Goal: Task Accomplishment & Management: Use online tool/utility

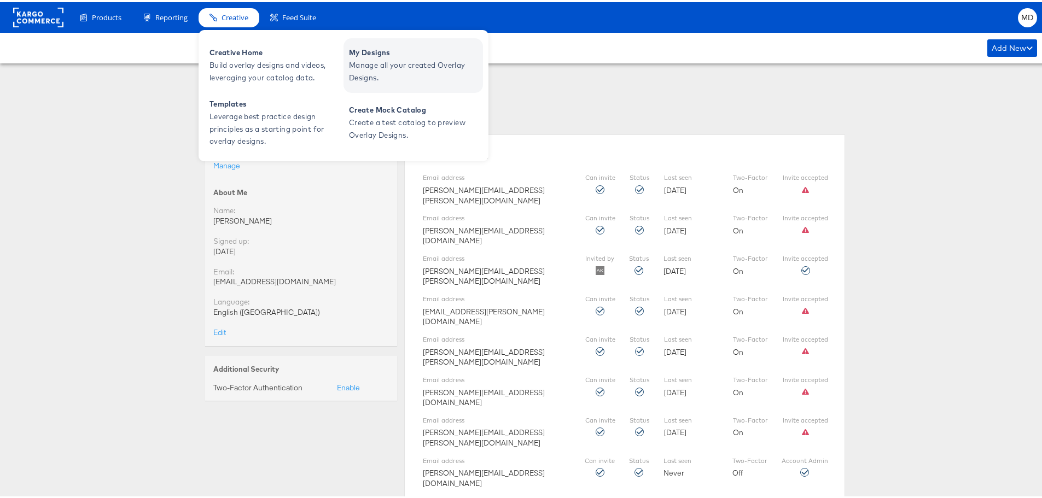
click at [385, 57] on span "Manage all your created Overlay Designs." at bounding box center [414, 69] width 131 height 25
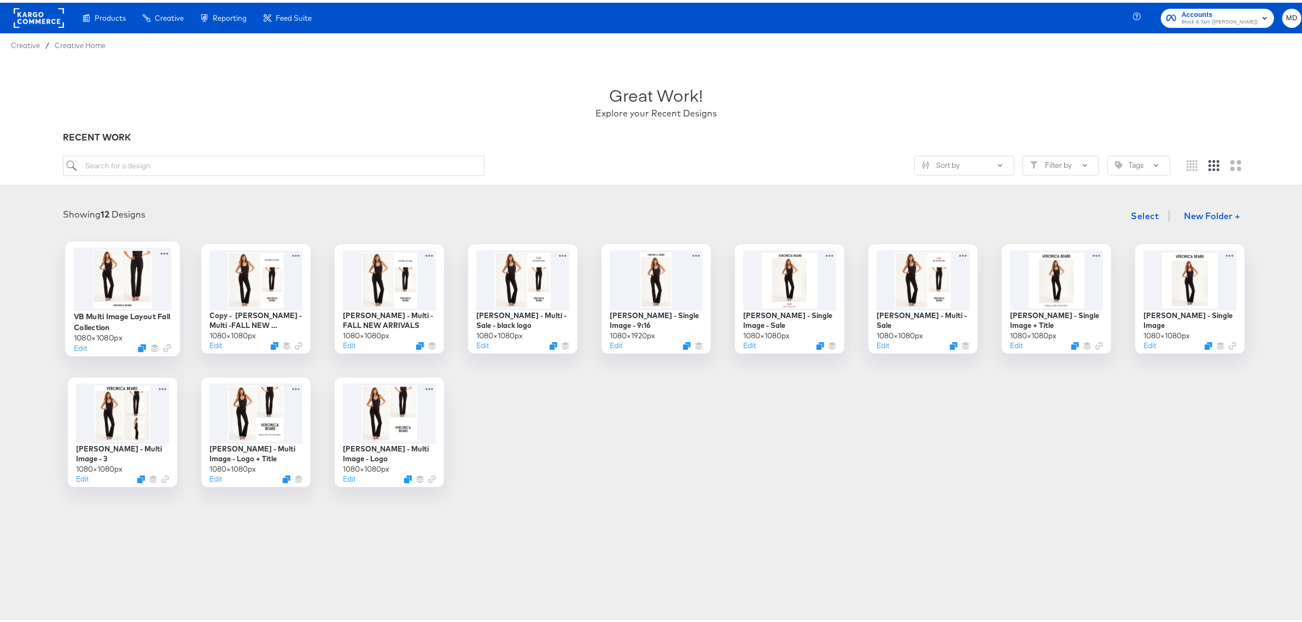
click at [152, 283] on div at bounding box center [123, 276] width 98 height 63
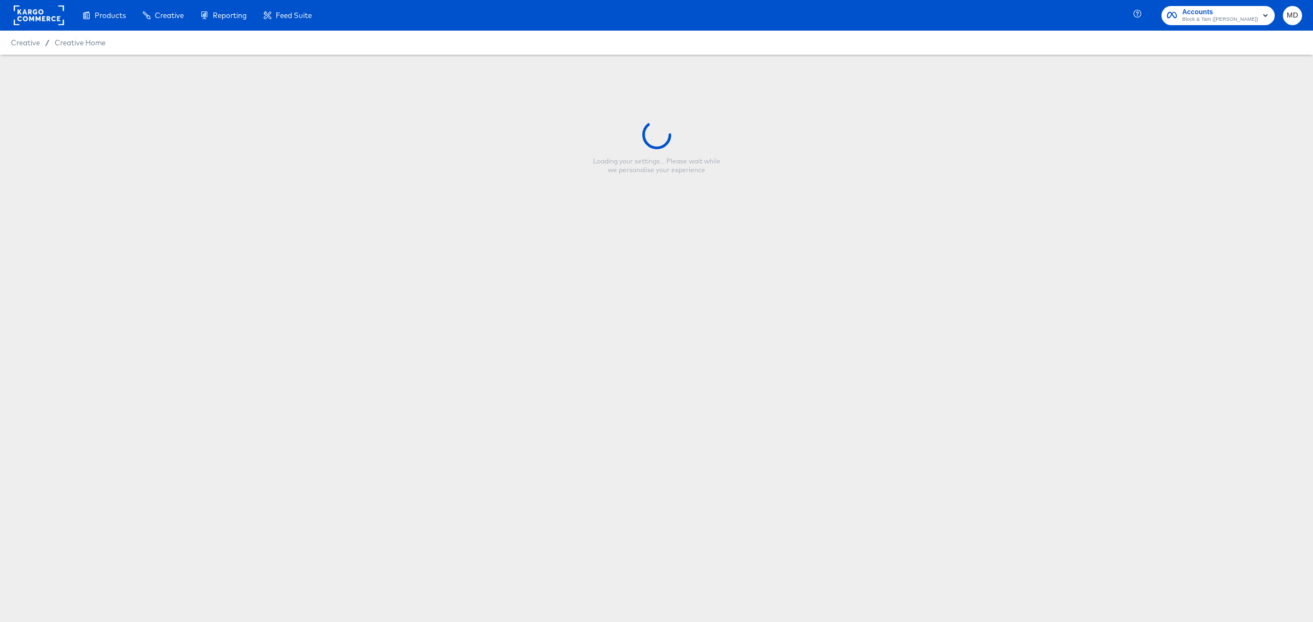
type input "VB Multi Image Layout Fall Collection"
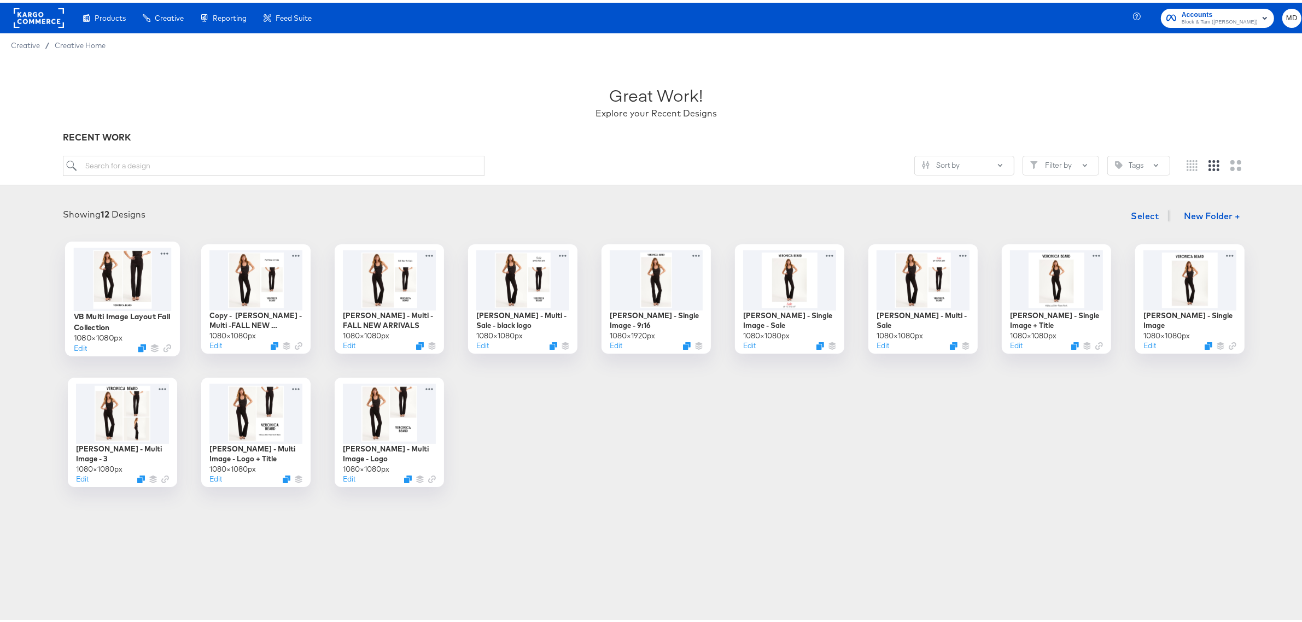
click at [144, 295] on div at bounding box center [123, 276] width 98 height 63
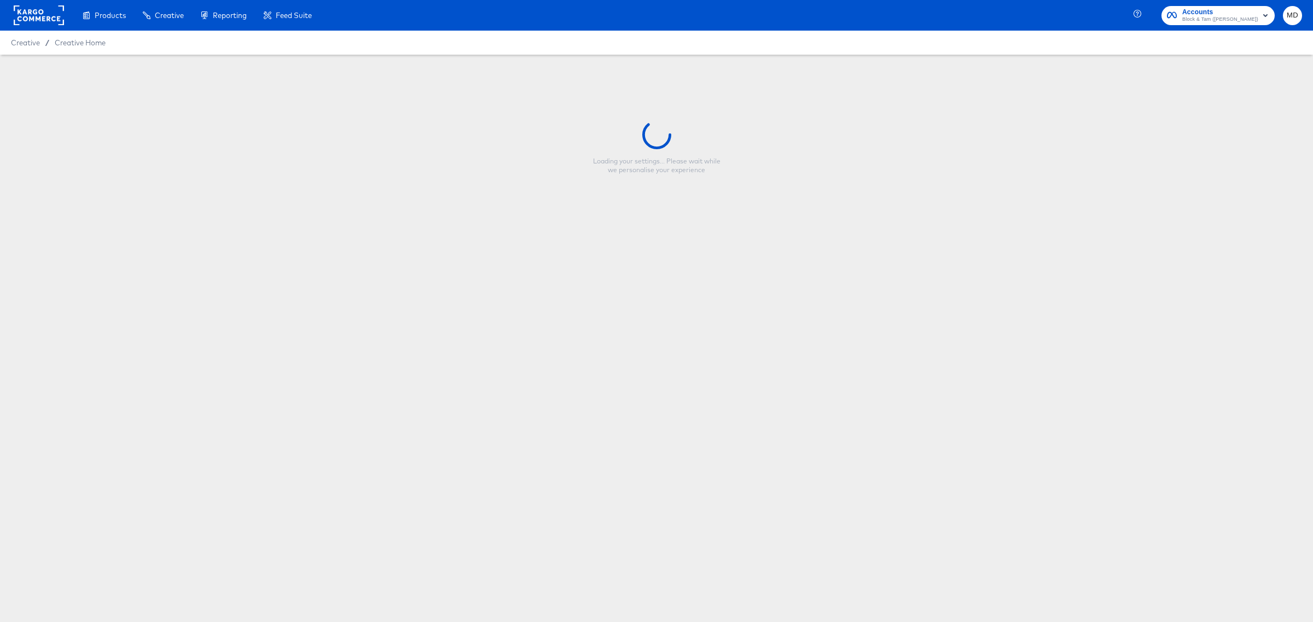
type input "VB Multi Image Layout Fall Collection"
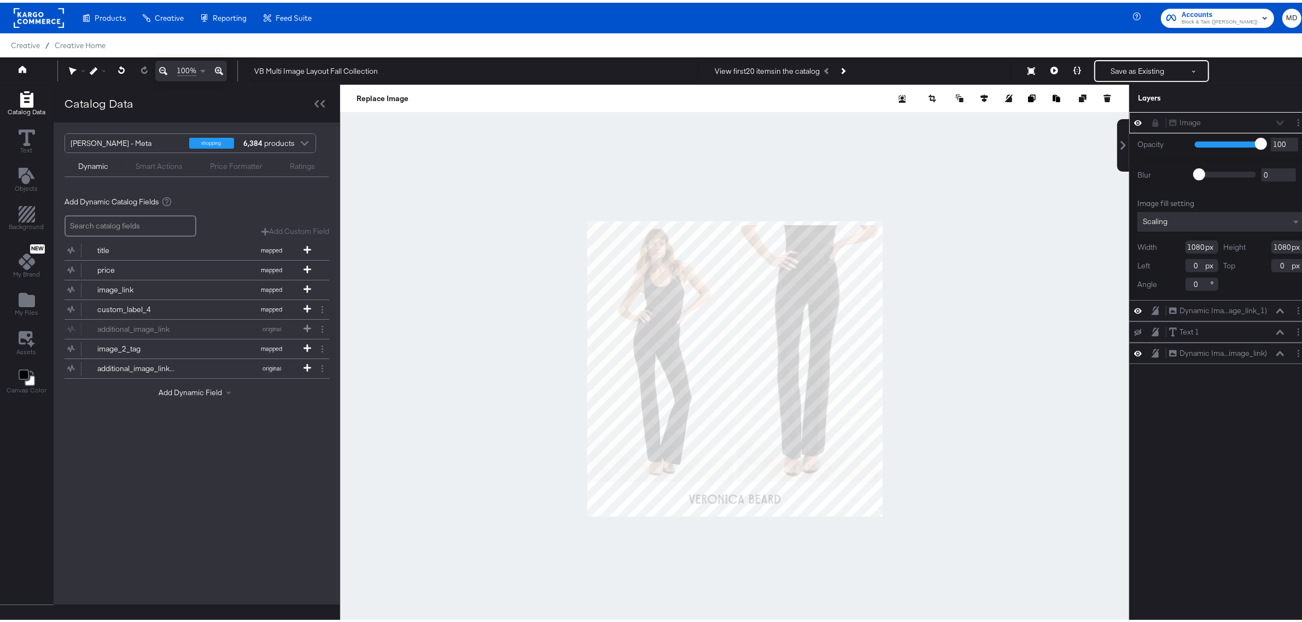
click at [966, 182] on div at bounding box center [734, 366] width 789 height 568
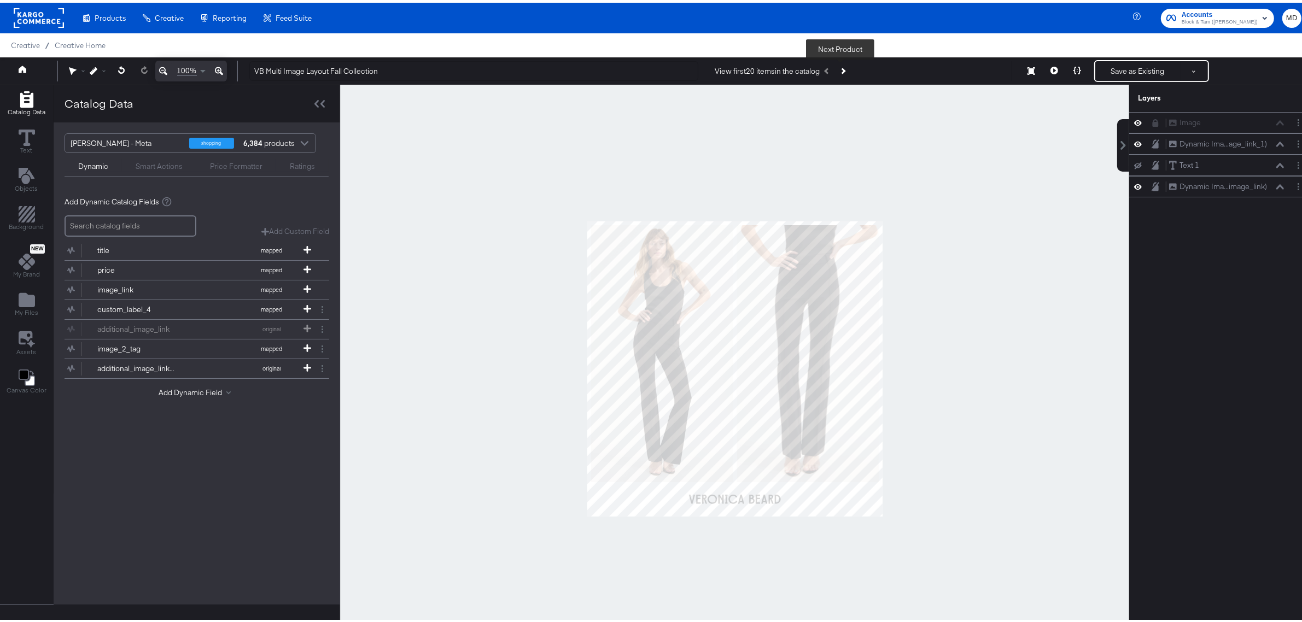
click at [840, 65] on button "Next Product" at bounding box center [842, 69] width 15 height 20
click at [840, 69] on icon "Next Product" at bounding box center [843, 68] width 6 height 6
click at [842, 65] on button "Next Product" at bounding box center [842, 69] width 15 height 20
click at [838, 66] on button "Next Product" at bounding box center [842, 69] width 15 height 20
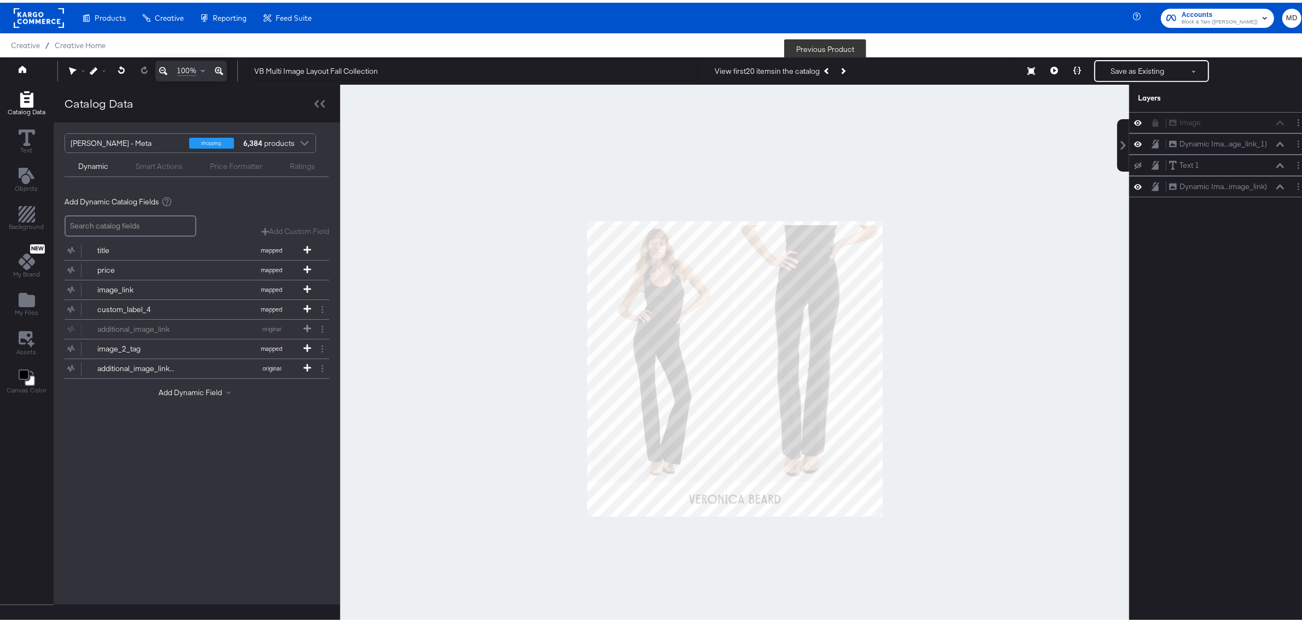
click at [821, 69] on button "Previous Product" at bounding box center [827, 69] width 15 height 20
click at [824, 69] on icon "Previous Product" at bounding box center [827, 68] width 6 height 6
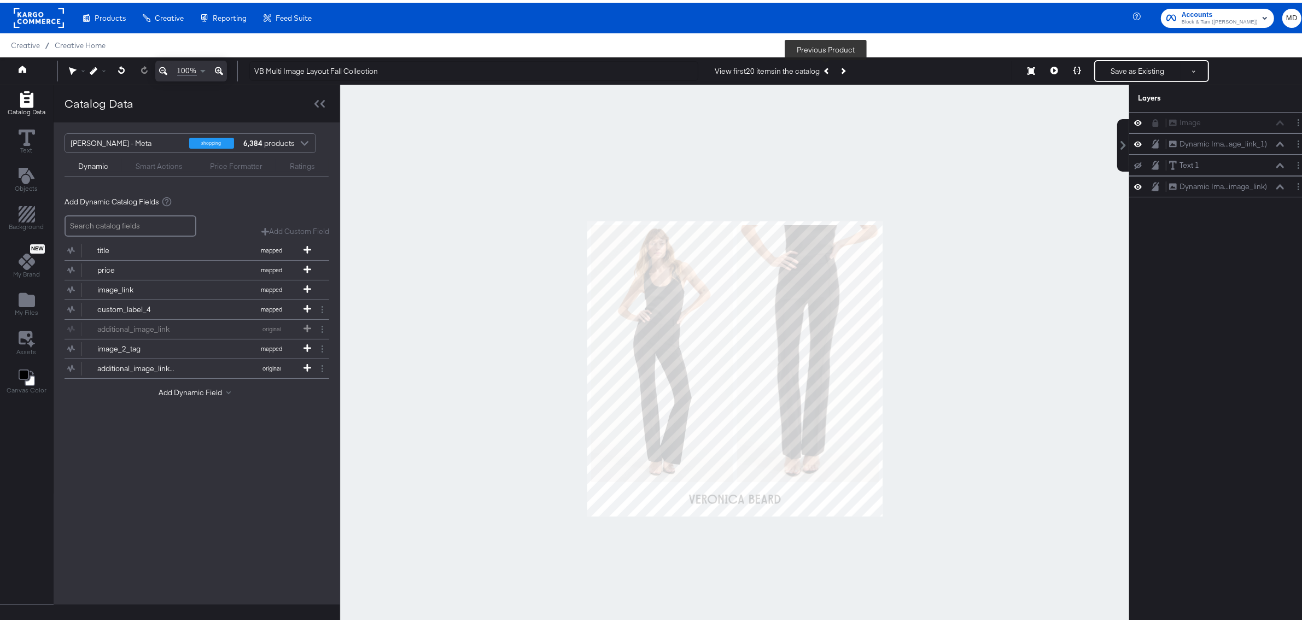
click at [822, 69] on div "View first 20 items in the catalog Previous Product" at bounding box center [783, 69] width 136 height 20
click at [541, 190] on div at bounding box center [734, 366] width 789 height 568
drag, startPoint x: 34, startPoint y: 15, endPoint x: 712, endPoint y: 56, distance: 679.4
click at [34, 15] on rect at bounding box center [39, 15] width 50 height 20
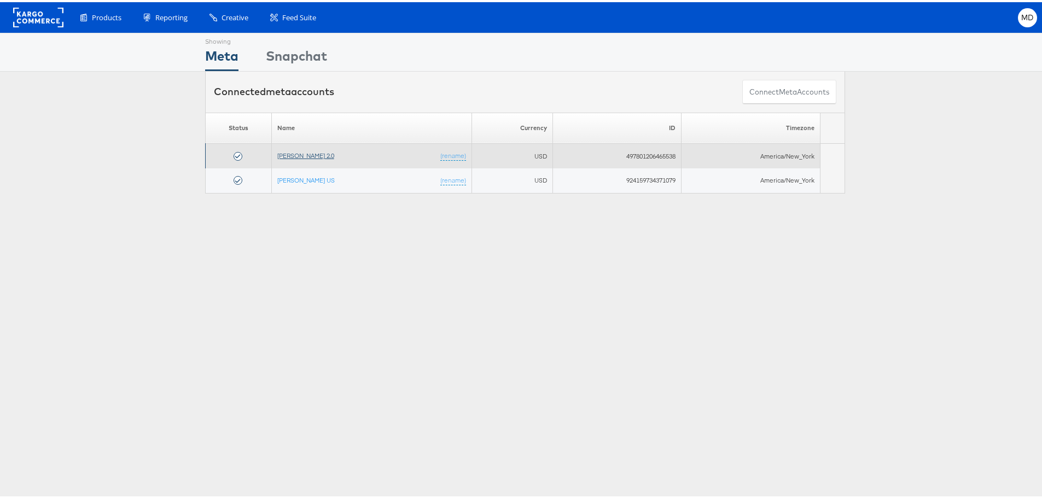
click at [311, 154] on link "Veronica Beard 2.0" at bounding box center [305, 153] width 57 height 8
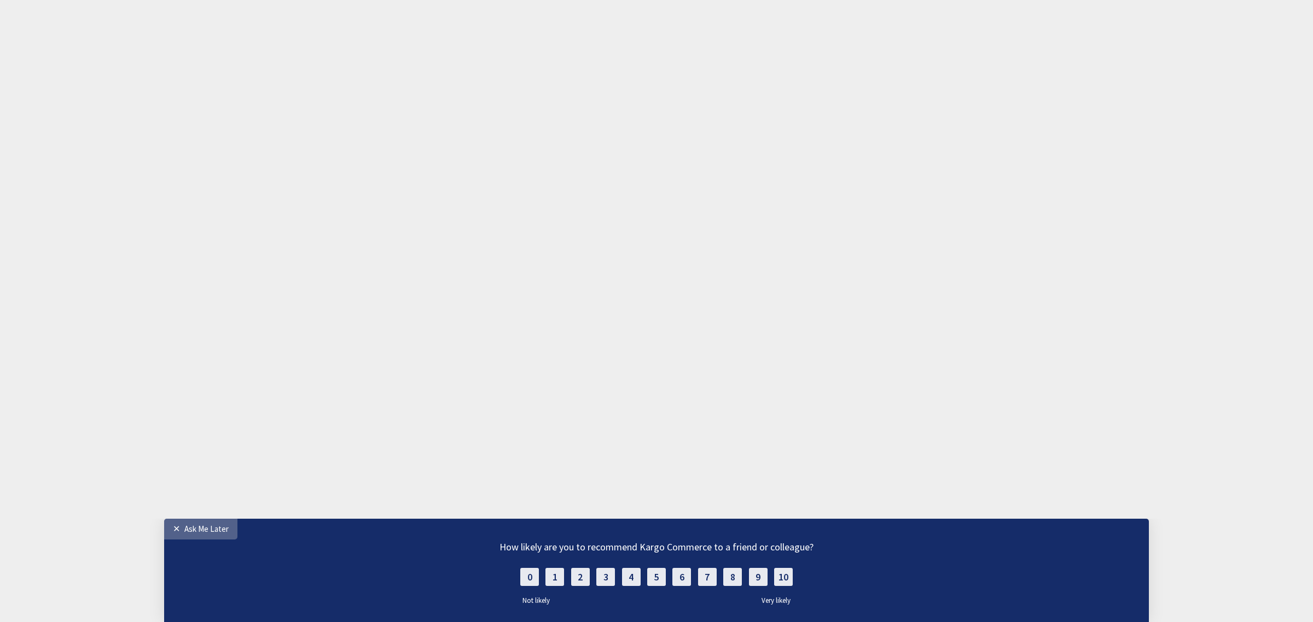
click at [193, 526] on div "Ask Me Later" at bounding box center [206, 529] width 44 height 10
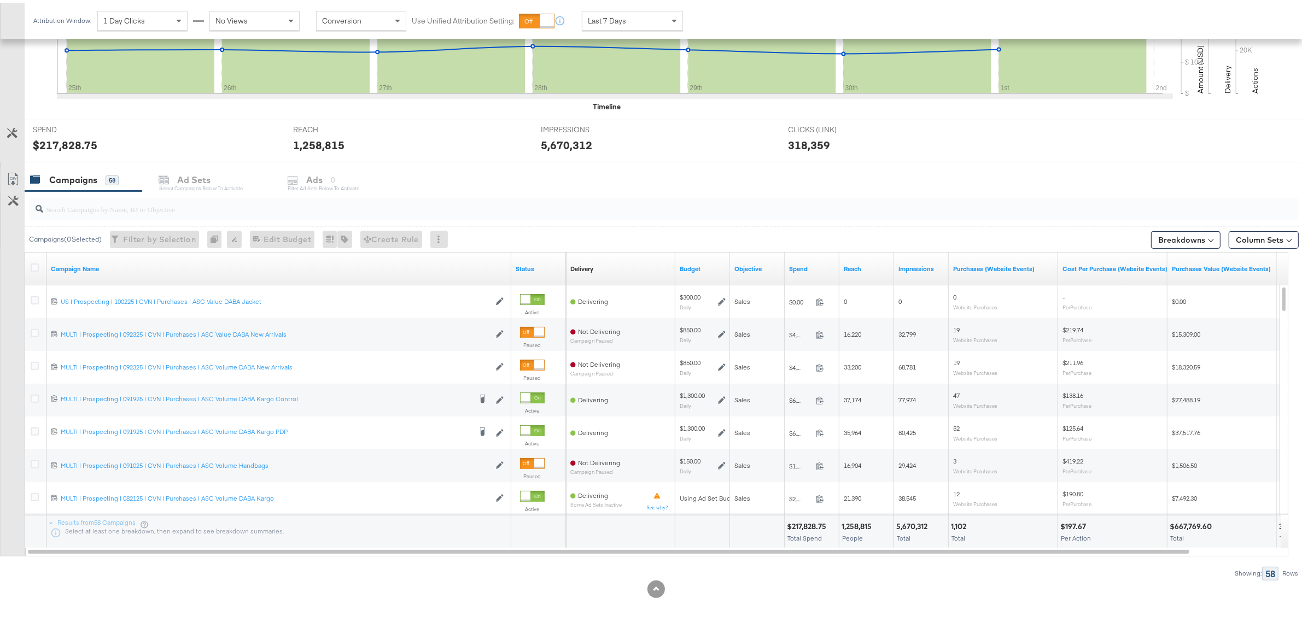
scroll to position [340, 0]
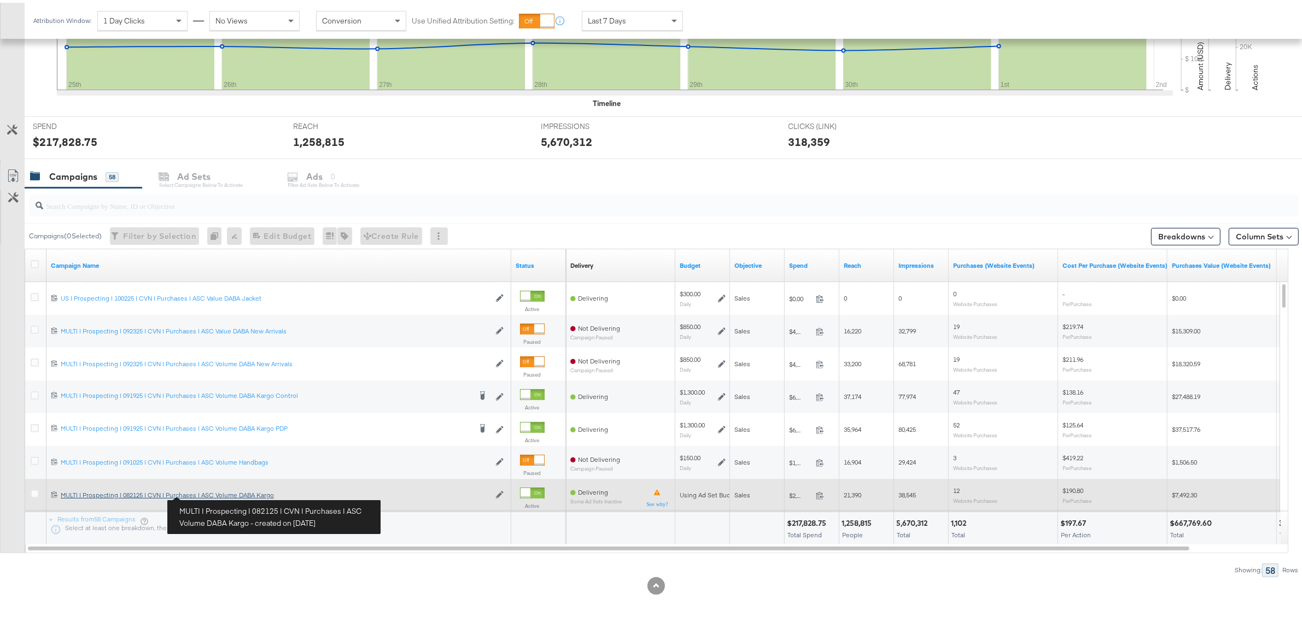
click at [208, 493] on div "MULTI | Prospecting | 082125 | CVN | Purchases | ASC Volume DABA Kargo MULTI | …" at bounding box center [275, 492] width 429 height 9
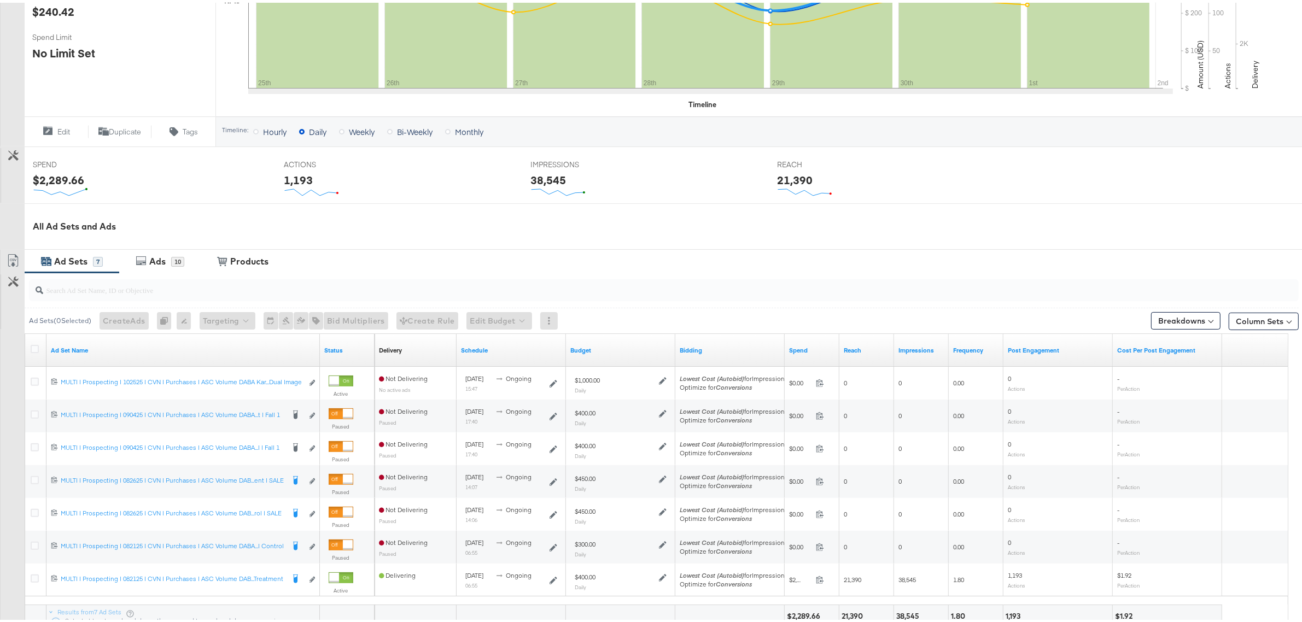
scroll to position [330, 0]
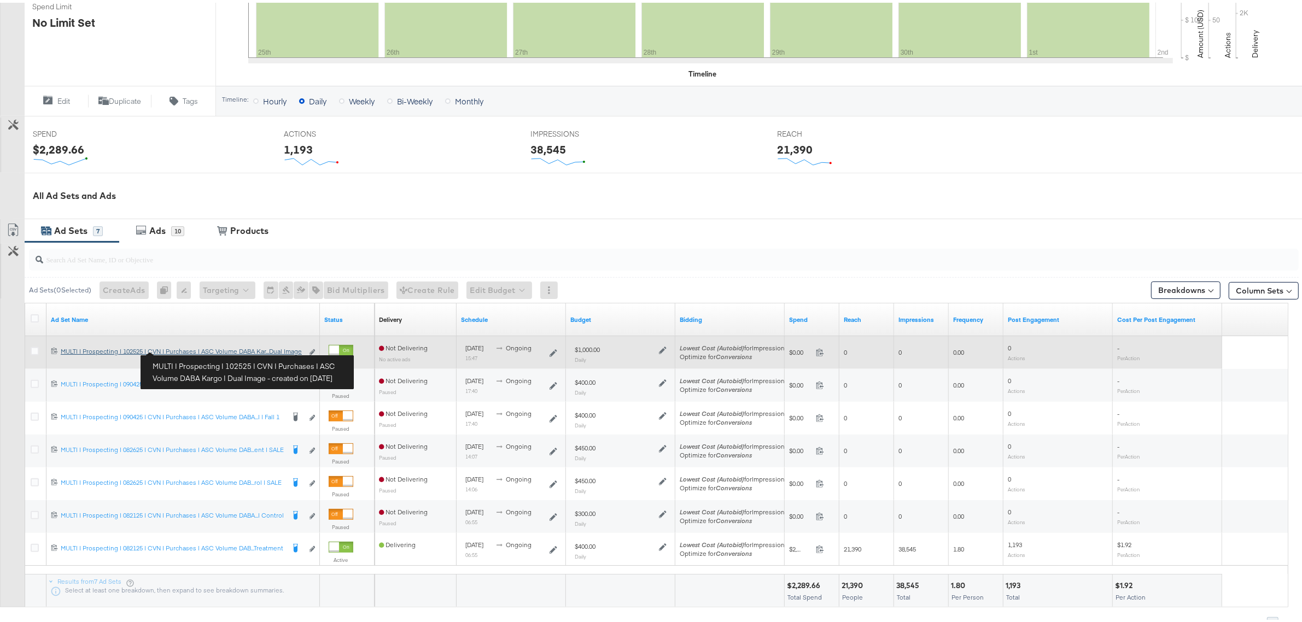
click at [253, 352] on div "MULTI | Prospecting | 102525 | CVN | Purchases | ASC Volume DABA Kargo | Dual I…" at bounding box center [182, 349] width 242 height 9
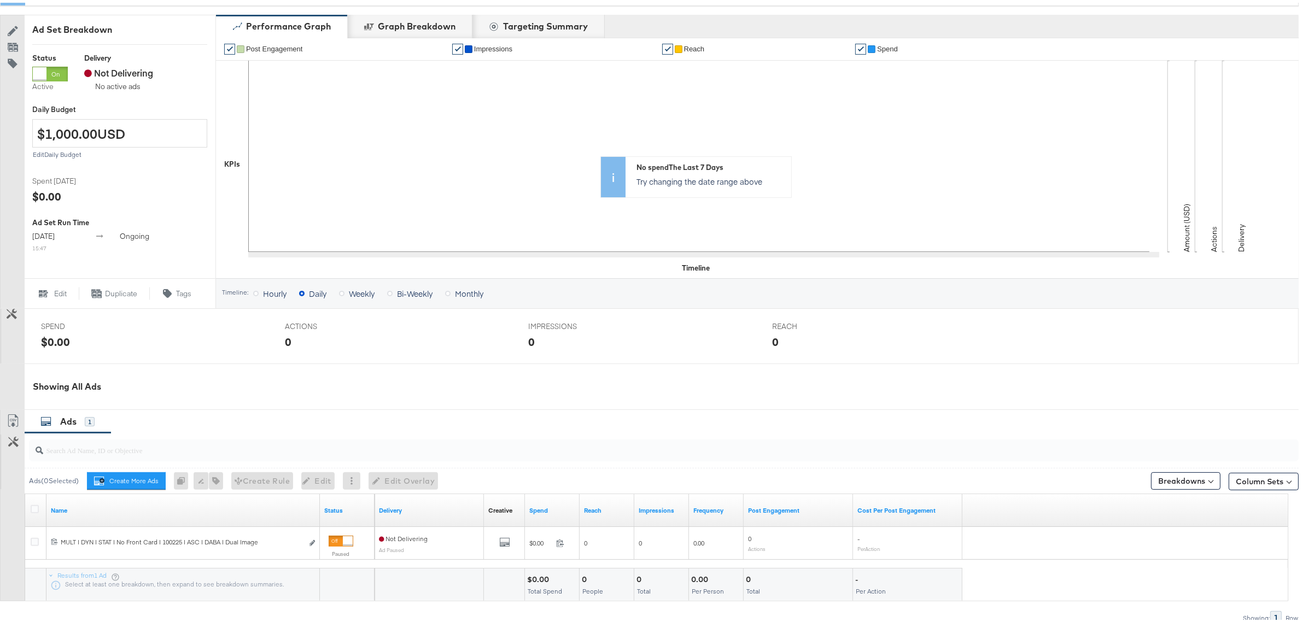
scroll to position [258, 0]
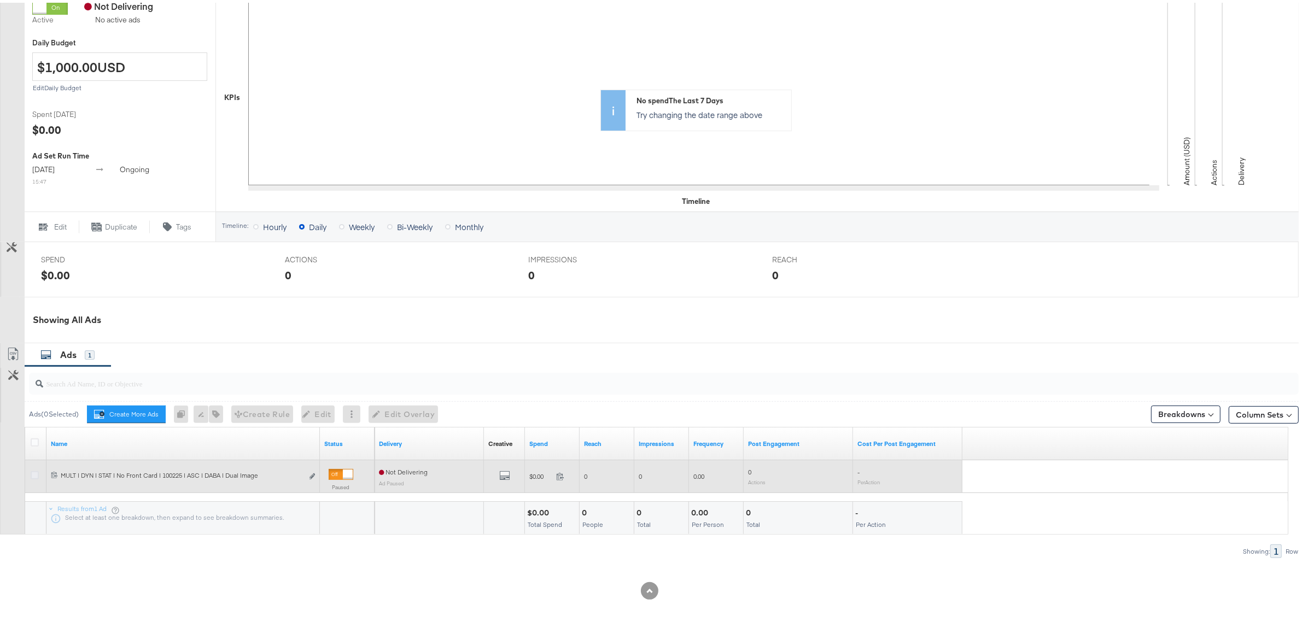
click at [34, 471] on icon at bounding box center [35, 473] width 8 height 8
click at [0, 0] on input "checkbox" at bounding box center [0, 0] width 0 height 0
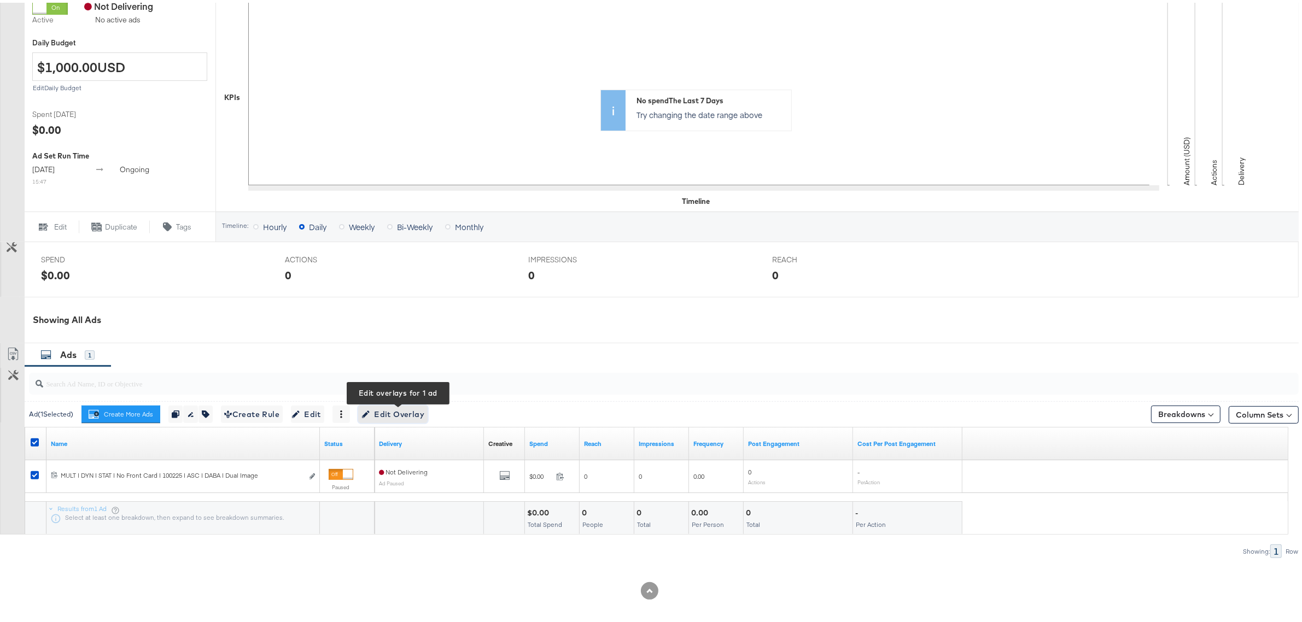
click at [392, 409] on span "Edit Overlay Edit overlays for 1 ad" at bounding box center [393, 412] width 63 height 14
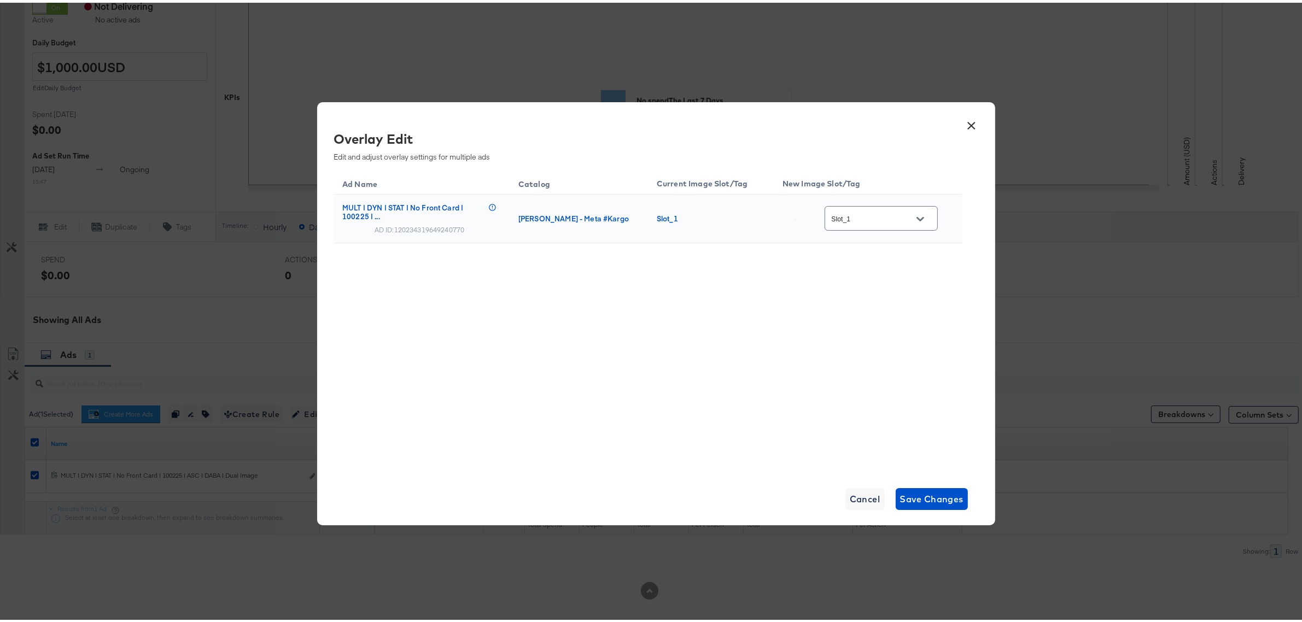
click at [871, 217] on input "Slot_1" at bounding box center [873, 216] width 86 height 13
click at [857, 351] on div "vb_multi_i..." at bounding box center [879, 345] width 77 height 11
type input "vb_multi_image__overlay_7"
click at [924, 496] on span "Save Changes" at bounding box center [932, 496] width 64 height 15
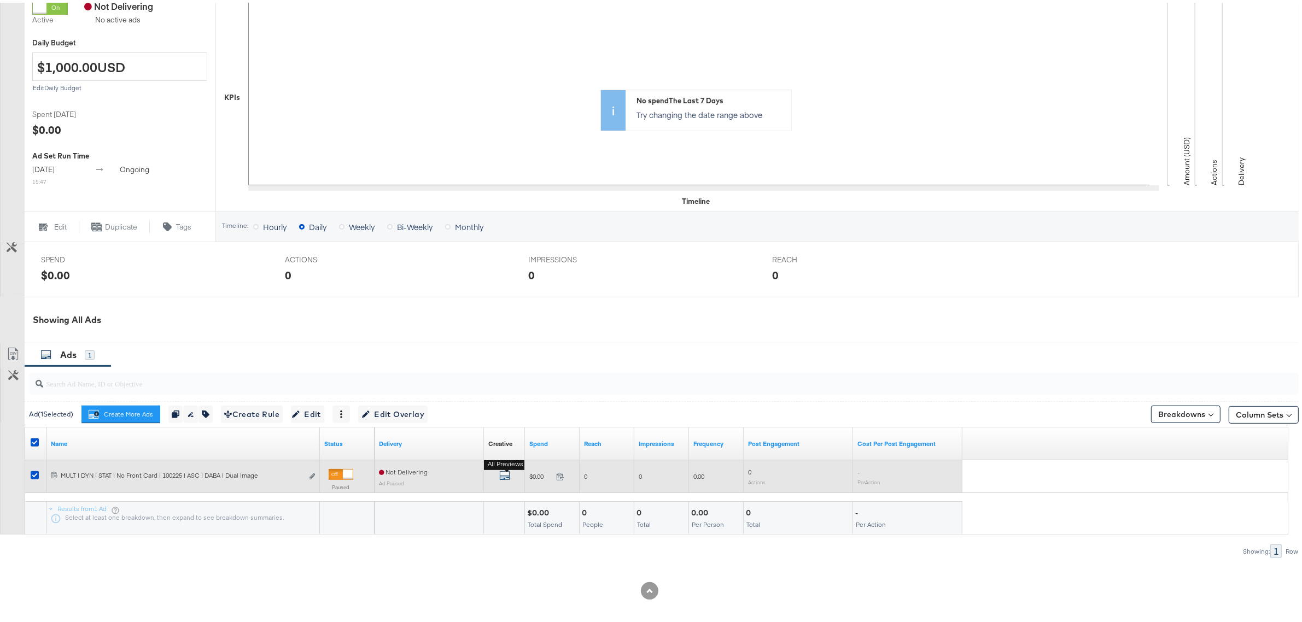
click at [507, 474] on icon "default" at bounding box center [504, 473] width 11 height 11
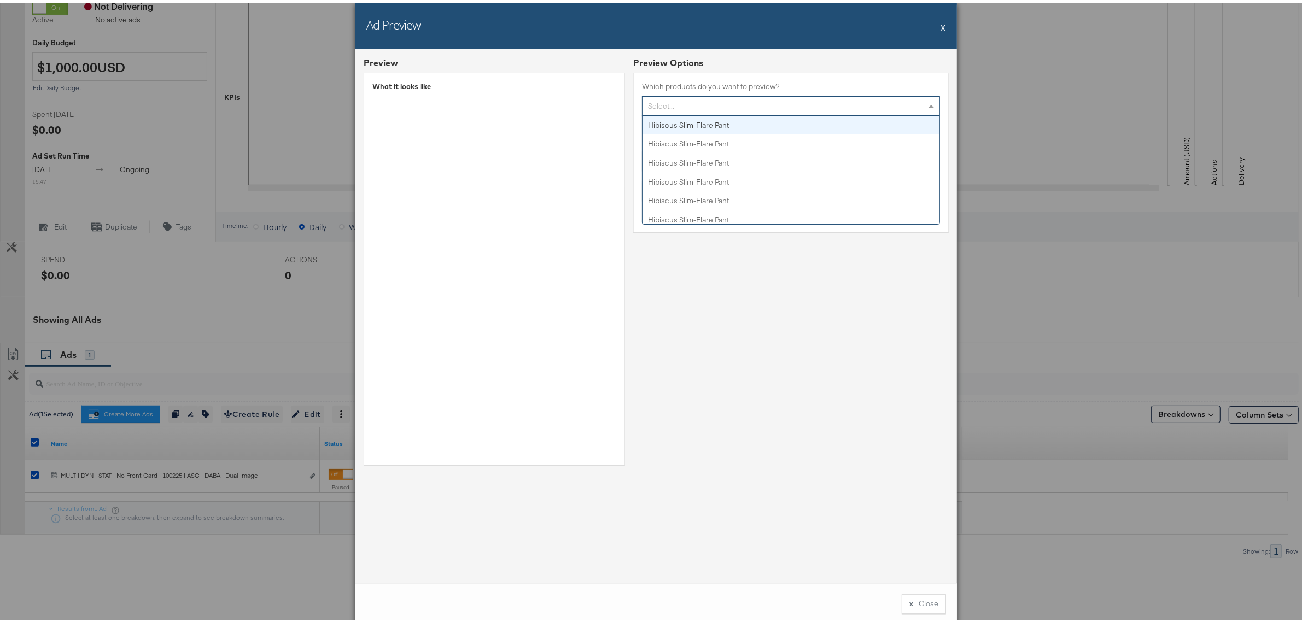
click at [762, 104] on div "Select..." at bounding box center [791, 103] width 297 height 19
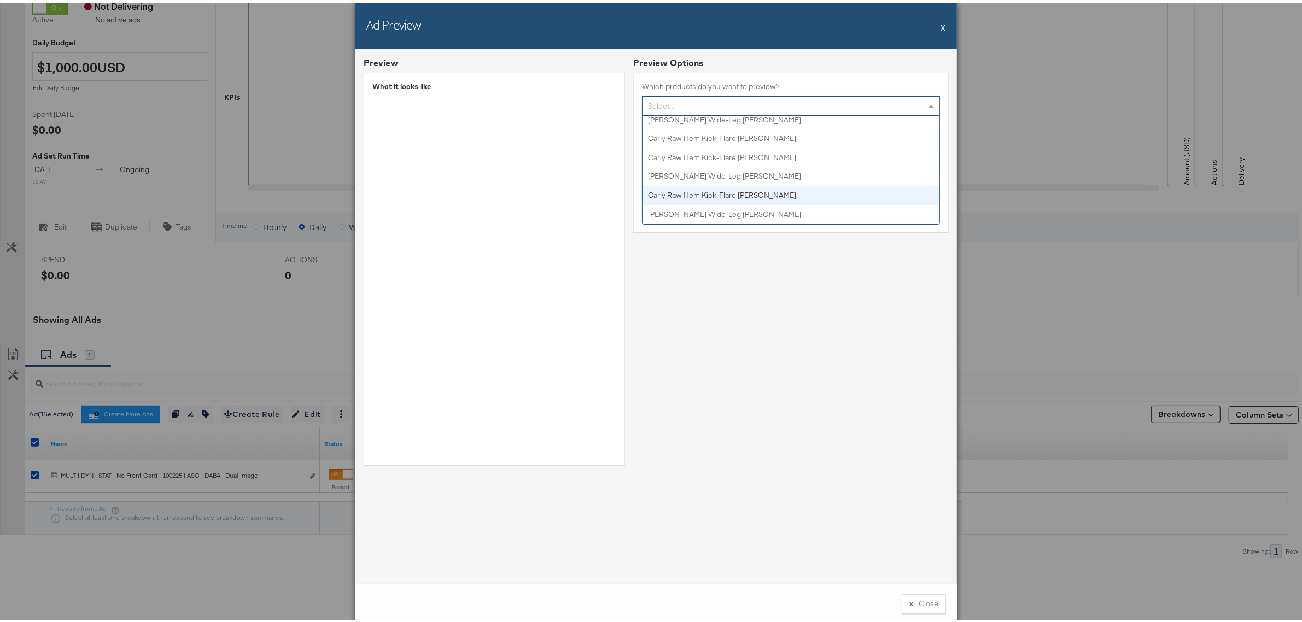
scroll to position [1781, 0]
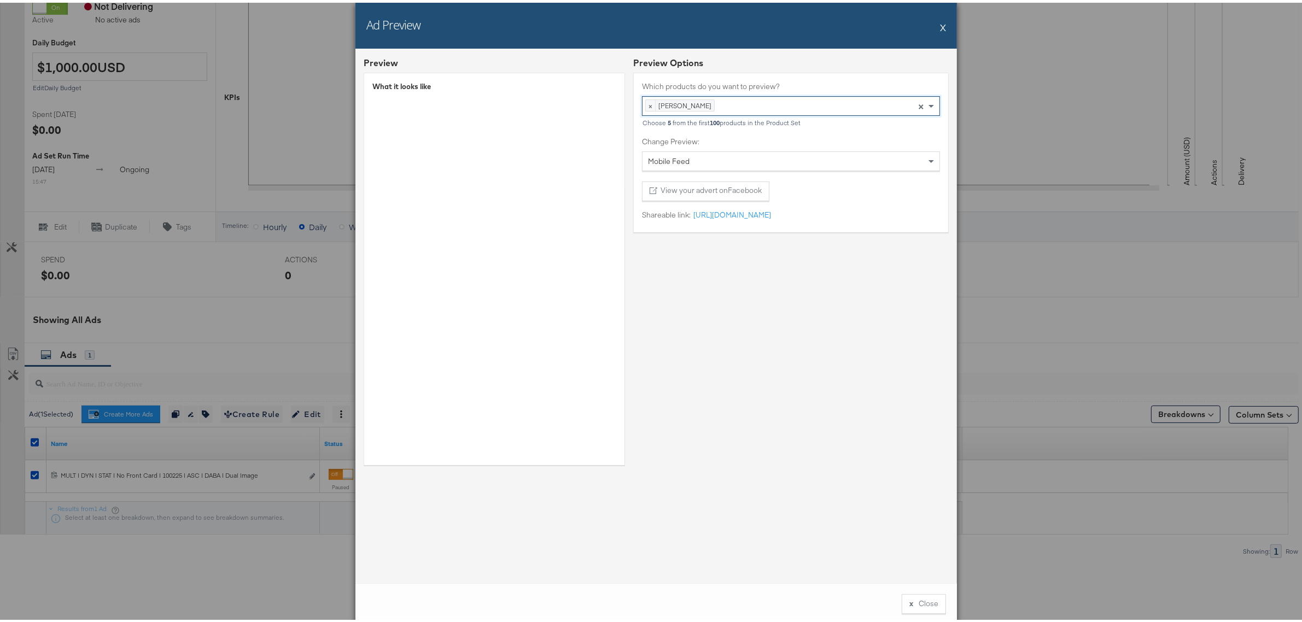
click at [784, 286] on div "Preview Options Which products do you want to preview? × Valentina Sneaker Pres…" at bounding box center [791, 262] width 316 height 417
click at [720, 321] on div "Preview Options Which products do you want to preview? × Valentina Sneaker × Ch…" at bounding box center [791, 262] width 316 height 417
click at [793, 326] on div "Preview Options Which products do you want to preview? × Valentina Sneaker × Ch…" at bounding box center [791, 262] width 316 height 417
click at [723, 317] on div "Preview Options Which products do you want to preview? × Hibiscus Slim-Flare Pa…" at bounding box center [791, 262] width 316 height 417
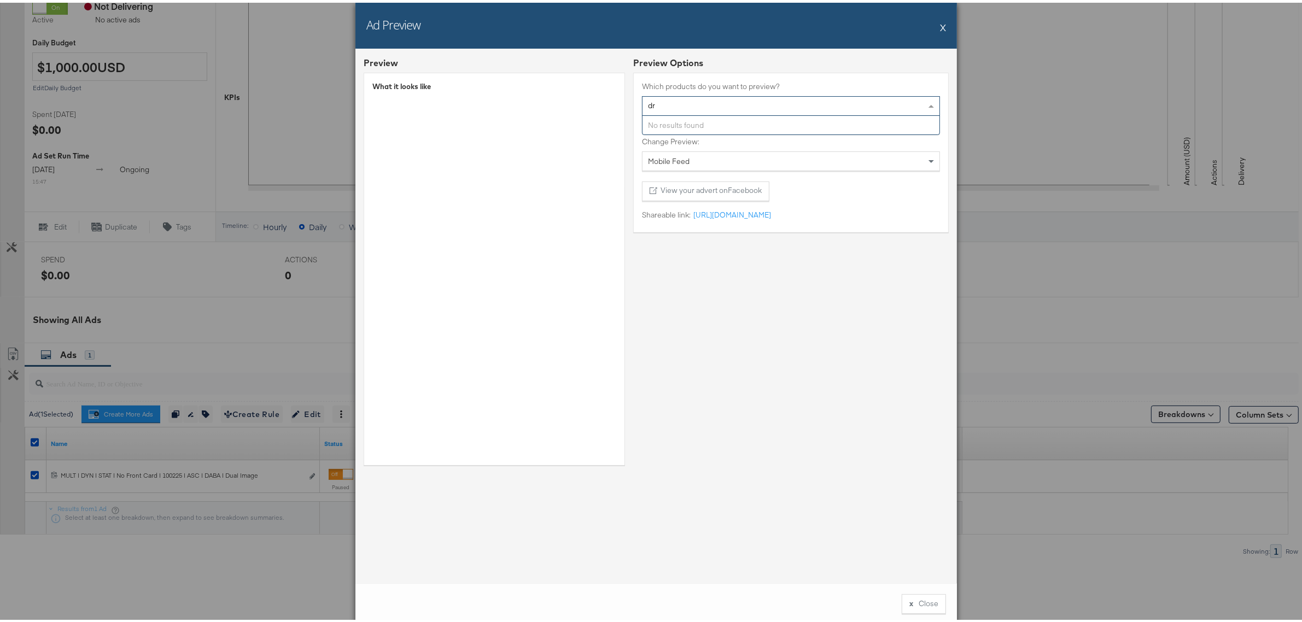
type input "d"
drag, startPoint x: 826, startPoint y: 334, endPoint x: 811, endPoint y: 324, distance: 19.0
click at [827, 335] on div "Preview Options Which products do you want to preview? Select... Hibiscus Slim-…" at bounding box center [791, 262] width 316 height 417
click at [940, 26] on button "X" at bounding box center [943, 25] width 6 height 22
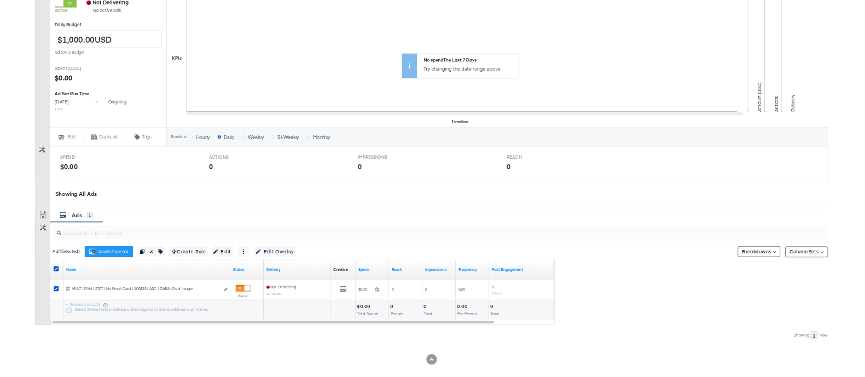
scroll to position [254, 0]
